Goal: Navigation & Orientation: Go to known website

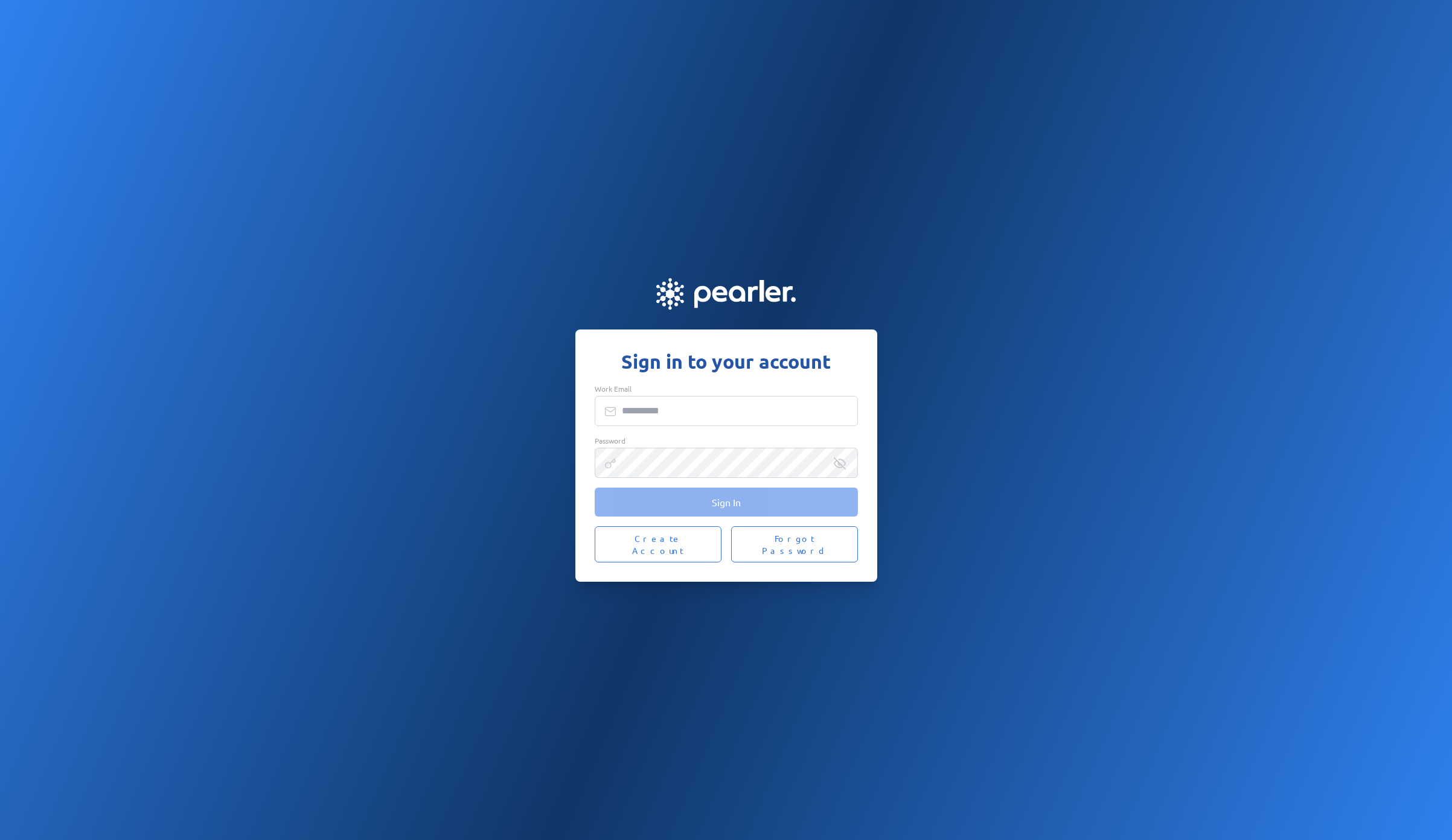
click at [641, 419] on input "Work Email" at bounding box center [726, 411] width 263 height 30
click at [0, 839] on com-1password-button at bounding box center [0, 840] width 0 height 0
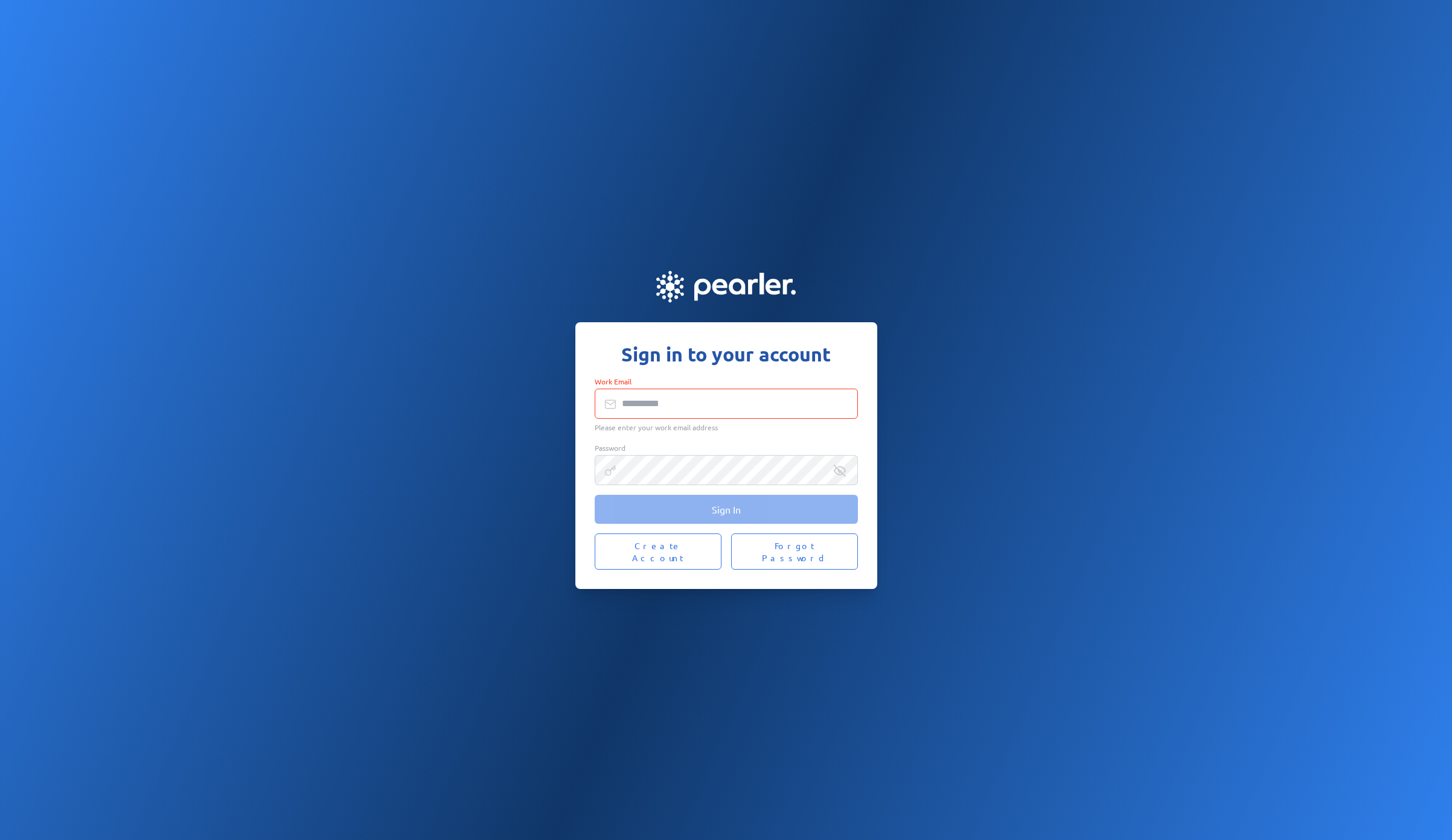
type input "**********"
